Goal: Task Accomplishment & Management: Manage account settings

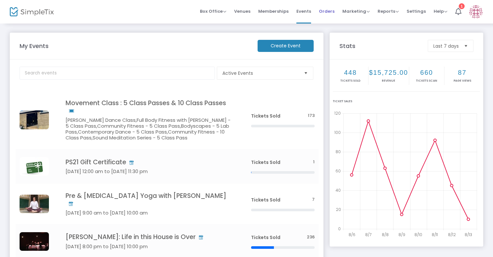
click at [325, 10] on span "Orders" at bounding box center [327, 11] width 16 height 17
click at [327, 12] on span "Orders" at bounding box center [323, 11] width 16 height 17
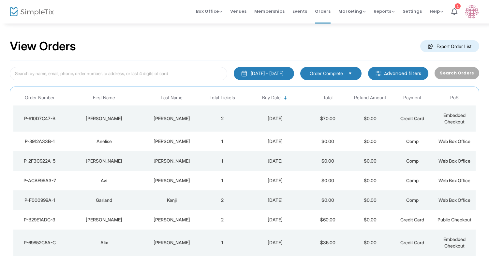
click at [135, 120] on div "JOHN" at bounding box center [104, 118] width 73 height 7
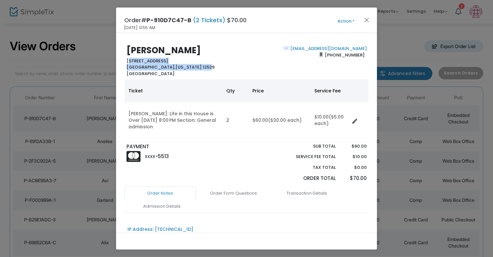
drag, startPoint x: 125, startPoint y: 61, endPoint x: 191, endPoint y: 69, distance: 66.0
click at [191, 69] on div "JOHN MUSALL 2481 STATE ROUTE 23 PO BOX 207 HILLSDALE, New York 12529 United Sta…" at bounding box center [184, 60] width 123 height 31
copy b "2481 STATE ROUTE 23 PO BOX 207 HILLSDALE, New York 12529"
click at [367, 18] on button "Close" at bounding box center [367, 20] width 8 height 8
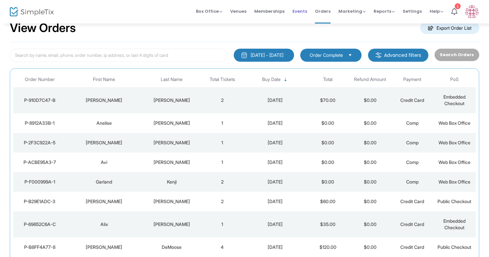
click at [304, 15] on span "Events" at bounding box center [300, 11] width 15 height 17
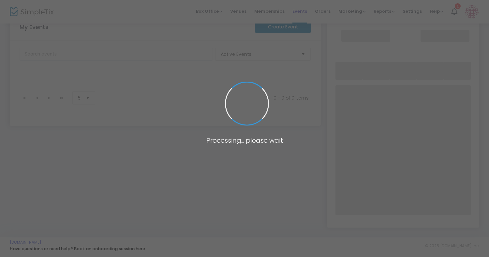
scroll to position [110, 0]
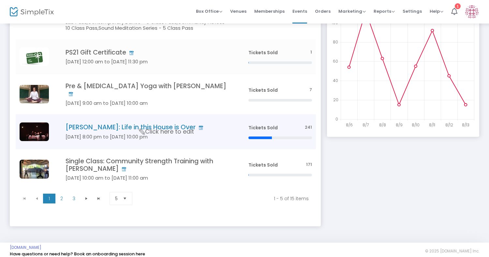
click at [90, 123] on h4 "[PERSON_NAME]: Life in this House is Over" at bounding box center [147, 127] width 163 height 8
